Goal: Information Seeking & Learning: Learn about a topic

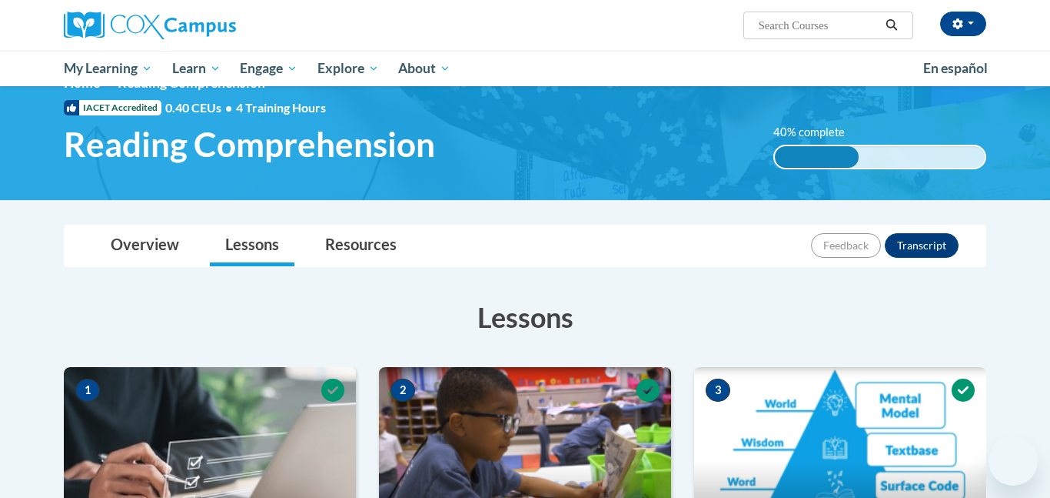
scroll to position [35, 0]
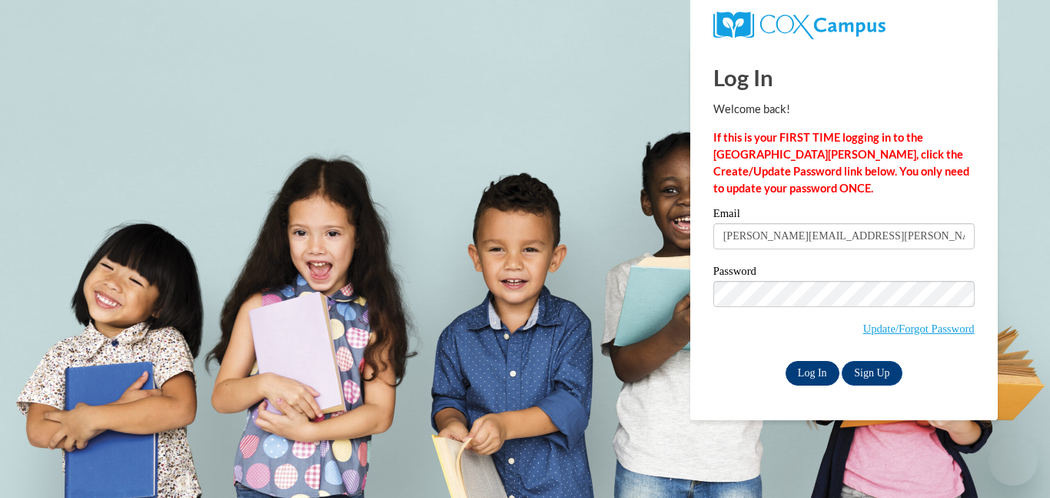
drag, startPoint x: 0, startPoint y: 0, endPoint x: 817, endPoint y: 381, distance: 901.0
click at [817, 381] on input "Log In" at bounding box center [813, 373] width 54 height 25
click at [814, 371] on input "Log In" at bounding box center [813, 373] width 54 height 25
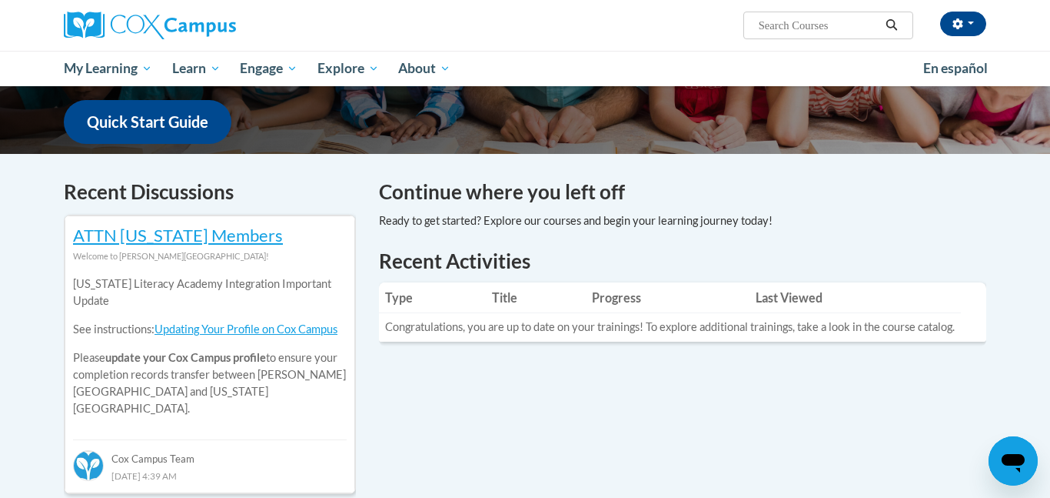
scroll to position [385, 0]
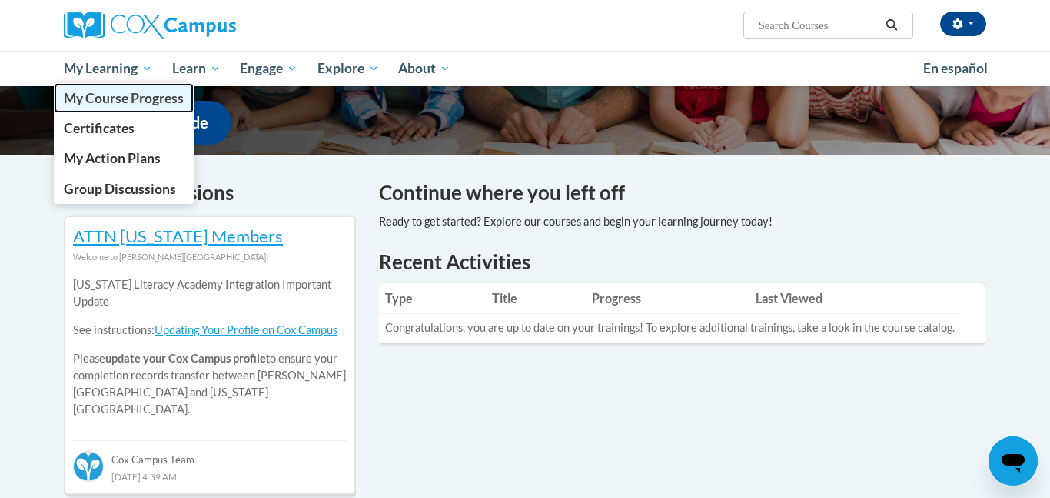
click at [127, 95] on span "My Course Progress" at bounding box center [124, 98] width 120 height 16
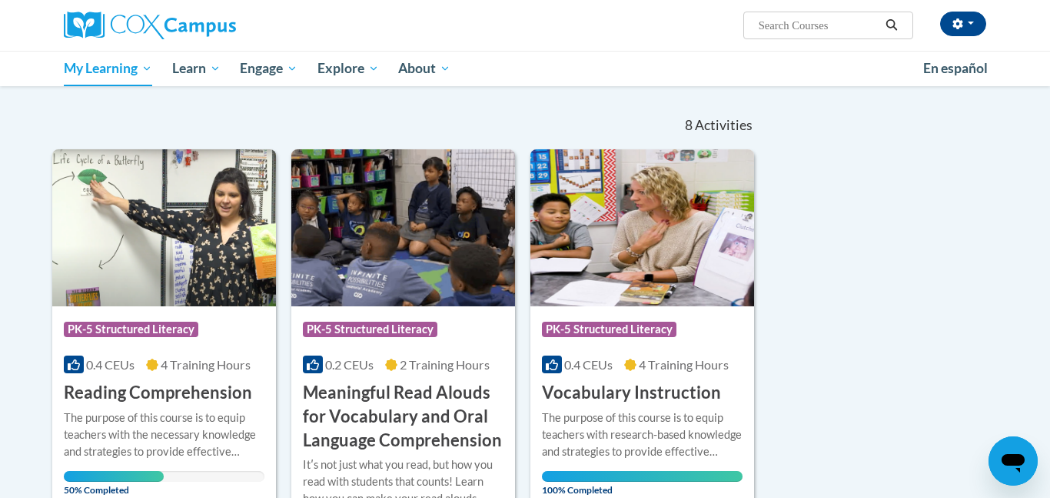
scroll to position [137, 0]
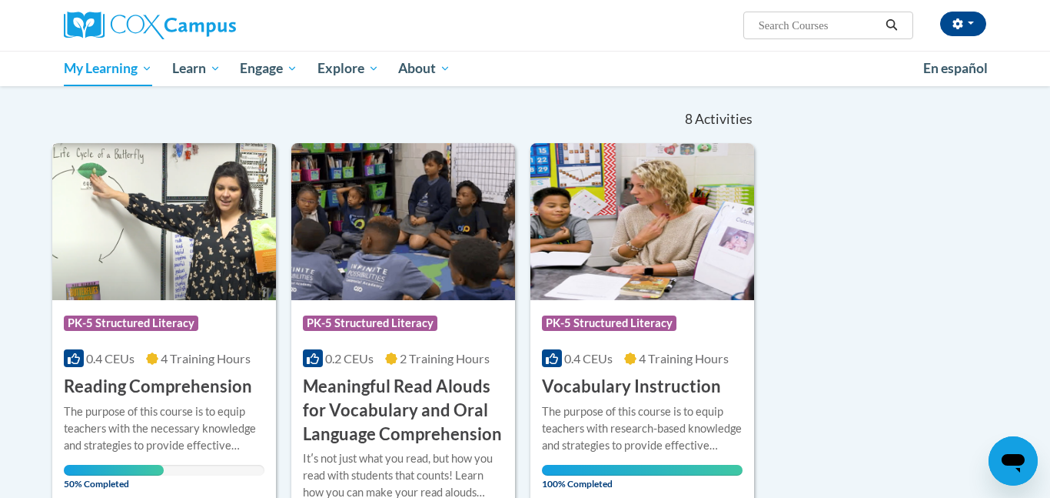
click at [185, 261] on img at bounding box center [164, 221] width 224 height 157
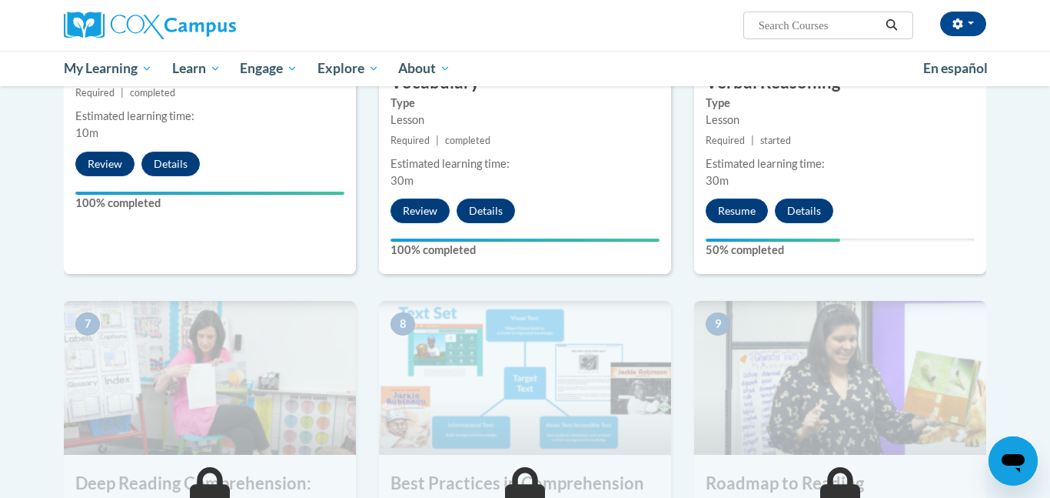
scroll to position [961, 0]
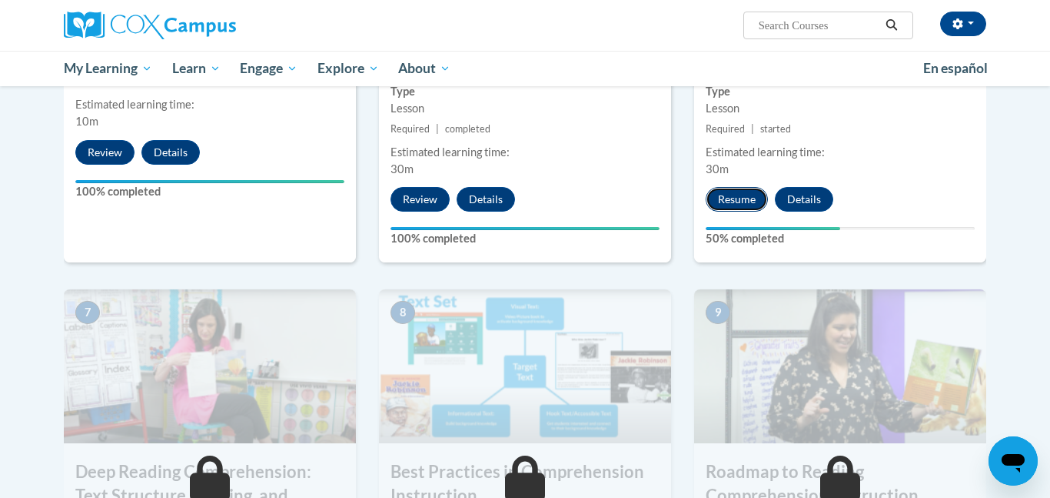
click at [747, 197] on button "Resume" at bounding box center [737, 199] width 62 height 25
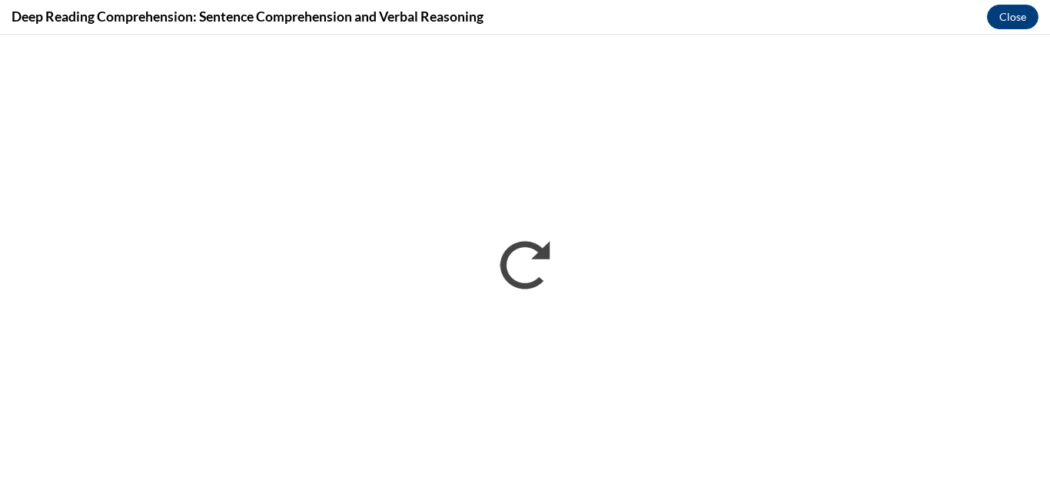
scroll to position [0, 0]
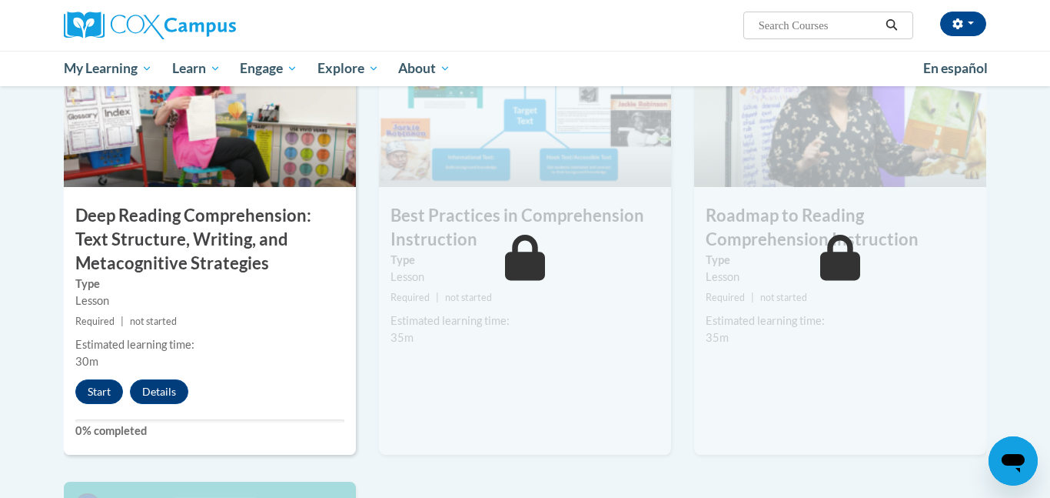
scroll to position [1214, 0]
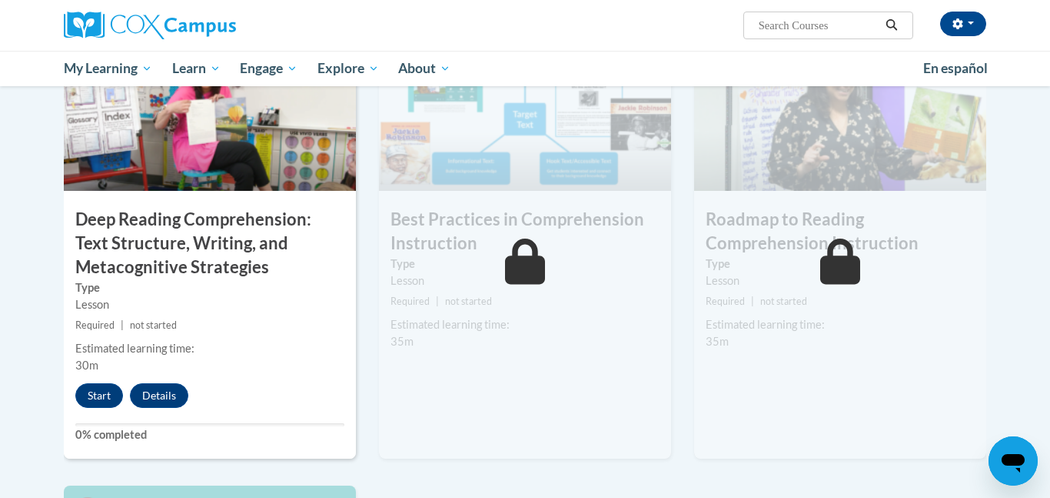
click at [552, 168] on img at bounding box center [525, 114] width 292 height 154
click at [108, 398] on button "Start" at bounding box center [99, 395] width 48 height 25
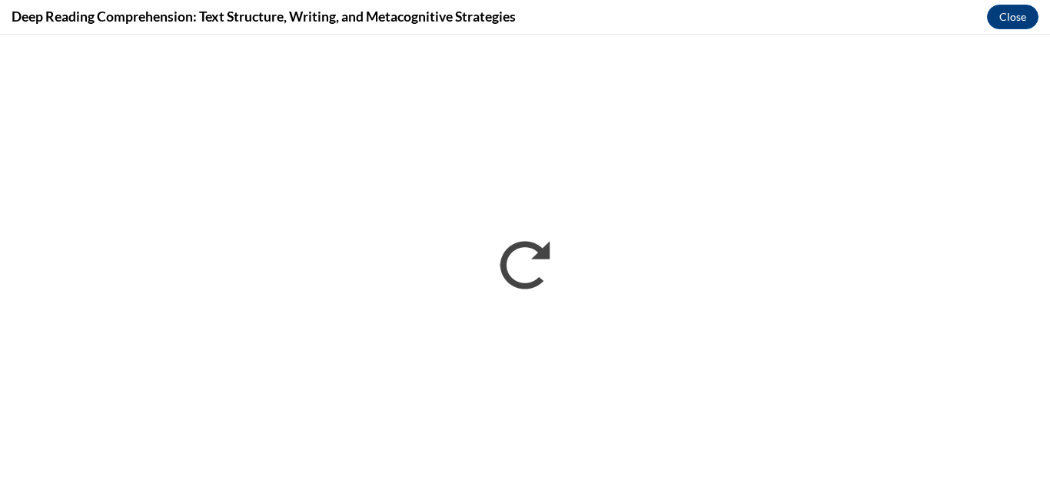
scroll to position [0, 0]
